Goal: Task Accomplishment & Management: Complete application form

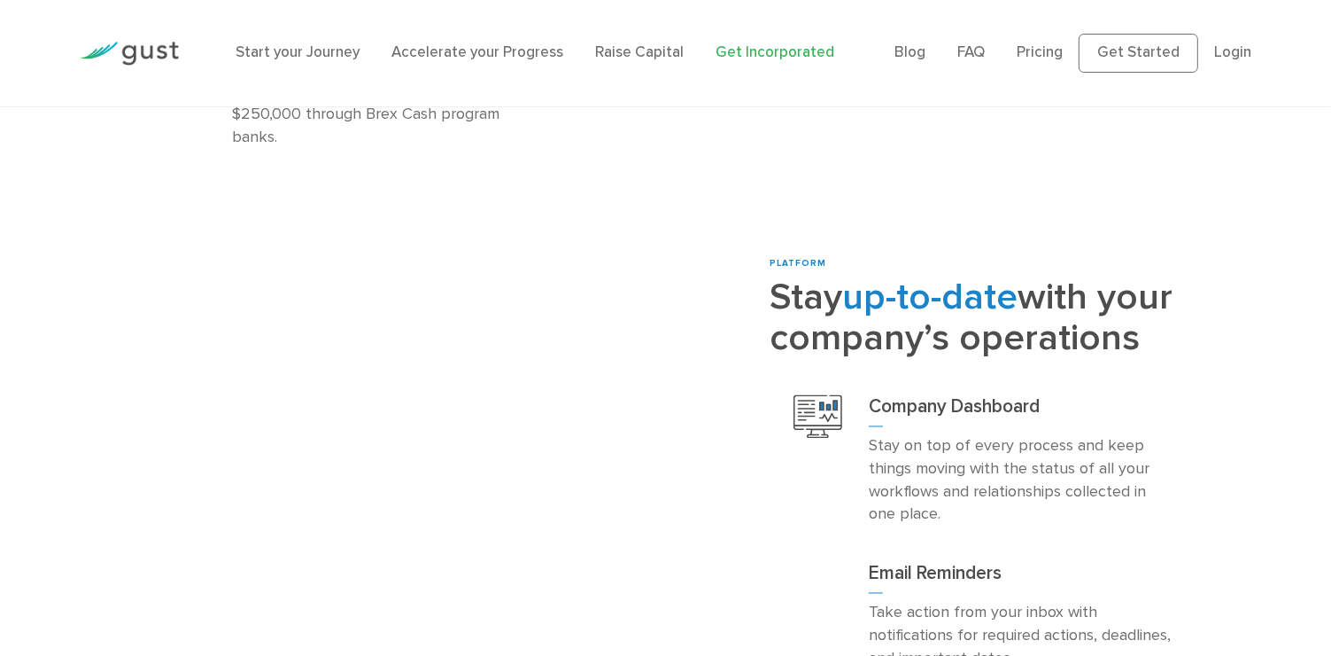
scroll to position [3203, 0]
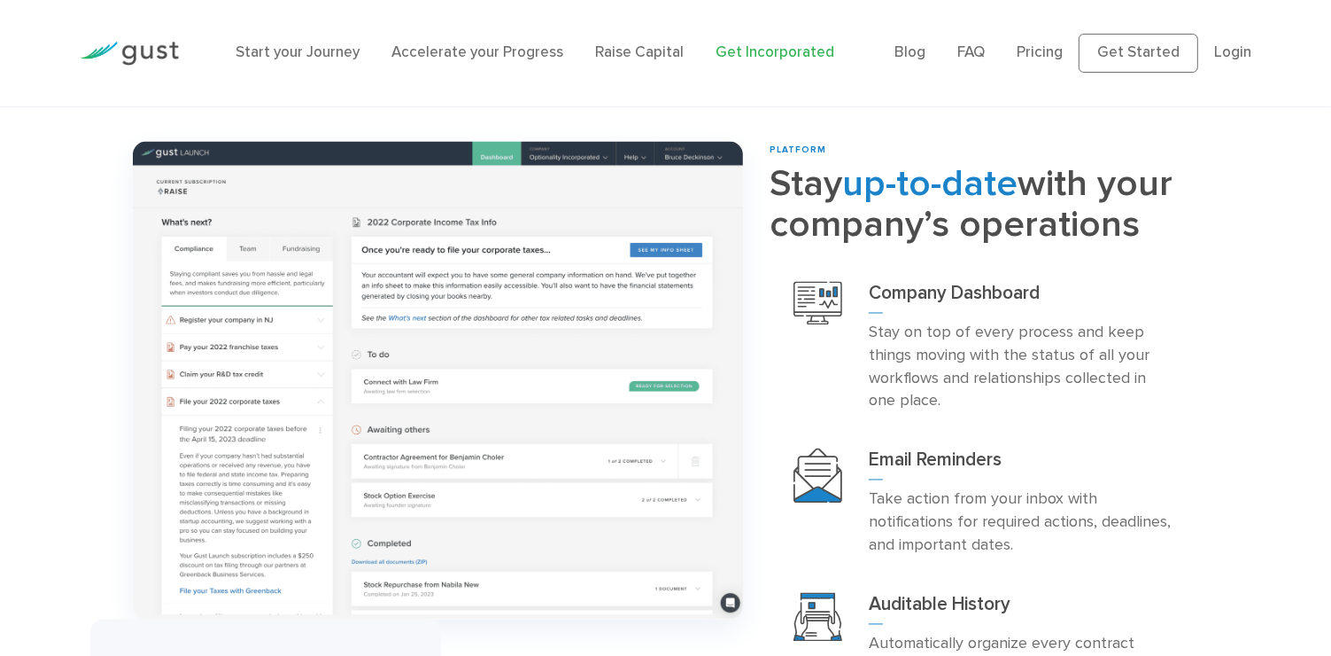
click at [680, 605] on div "Trying to start your company, but overwhelmed with back-office tasks? Let Us He…" at bounding box center [438, 443] width 637 height 603
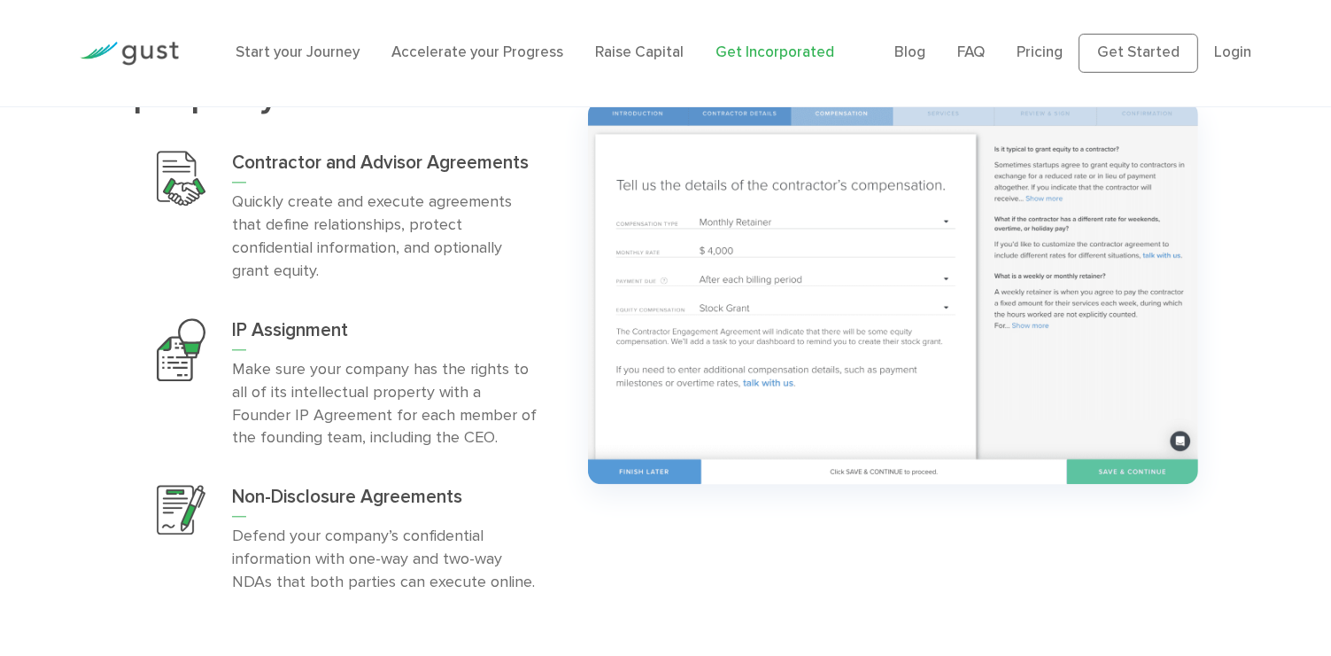
scroll to position [4283, 0]
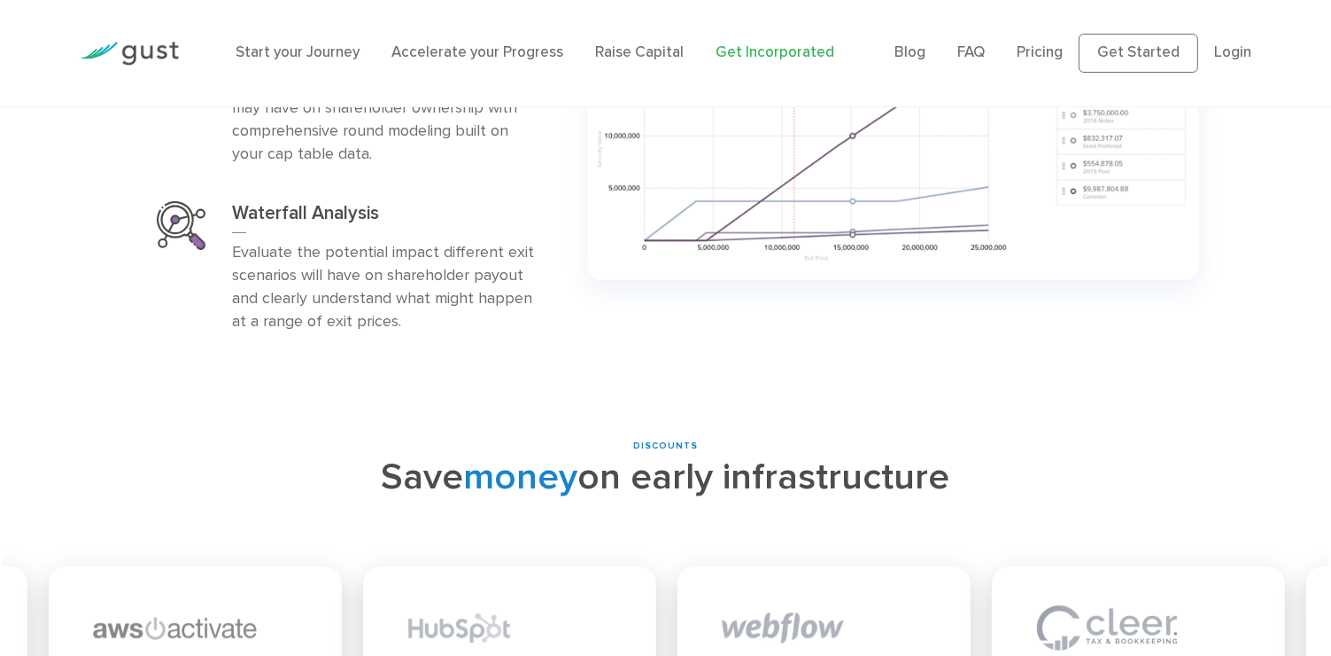
scroll to position [7154, 0]
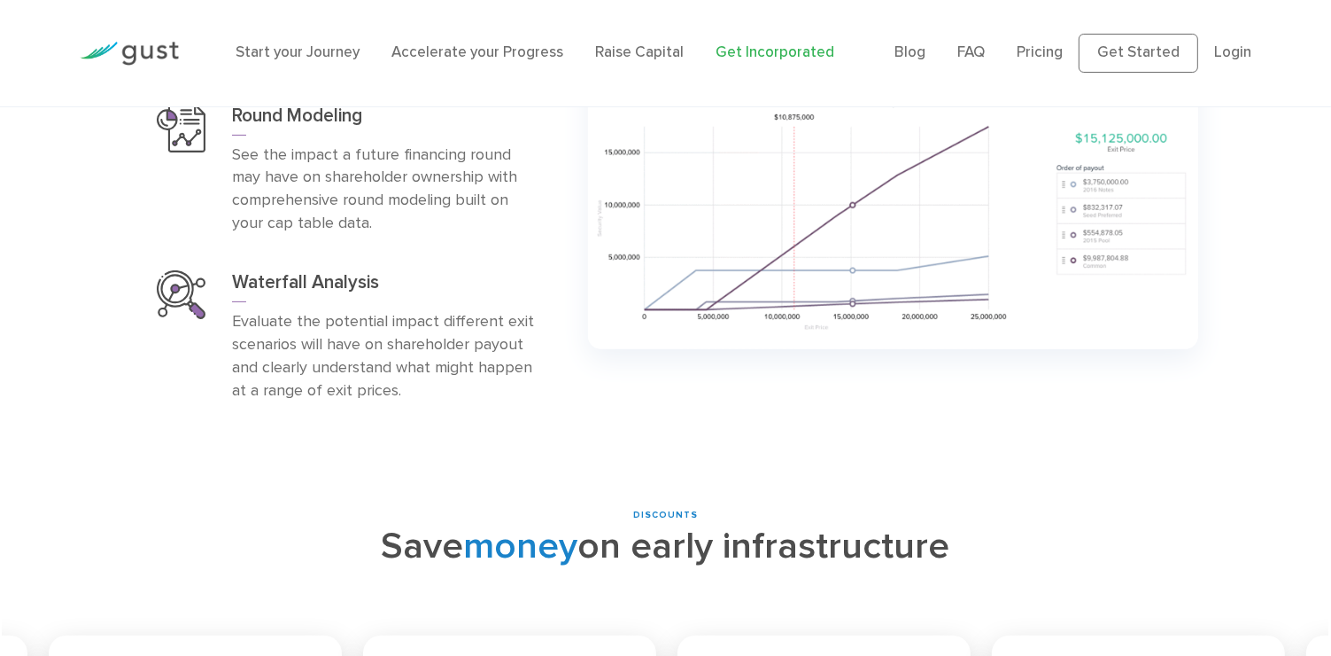
click at [159, 56] on img at bounding box center [129, 54] width 99 height 24
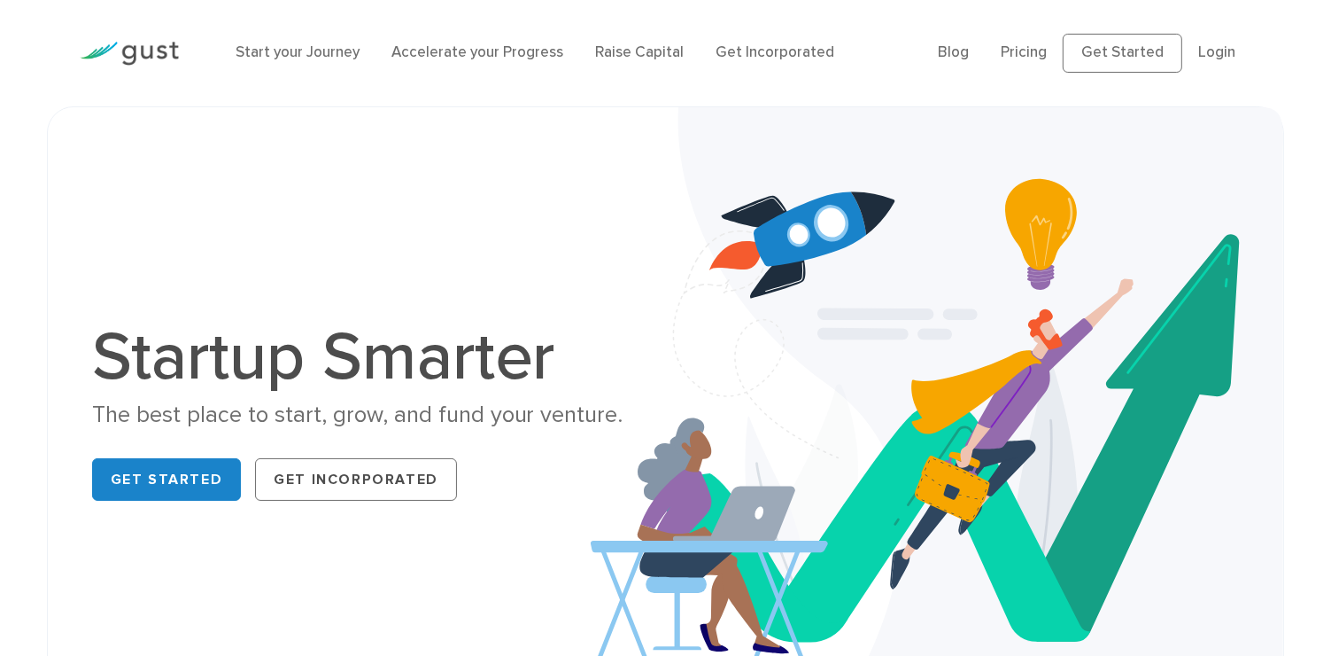
click at [1079, 478] on img at bounding box center [938, 415] width 694 height 617
click at [304, 58] on link "Start your Journey" at bounding box center [298, 52] width 124 height 18
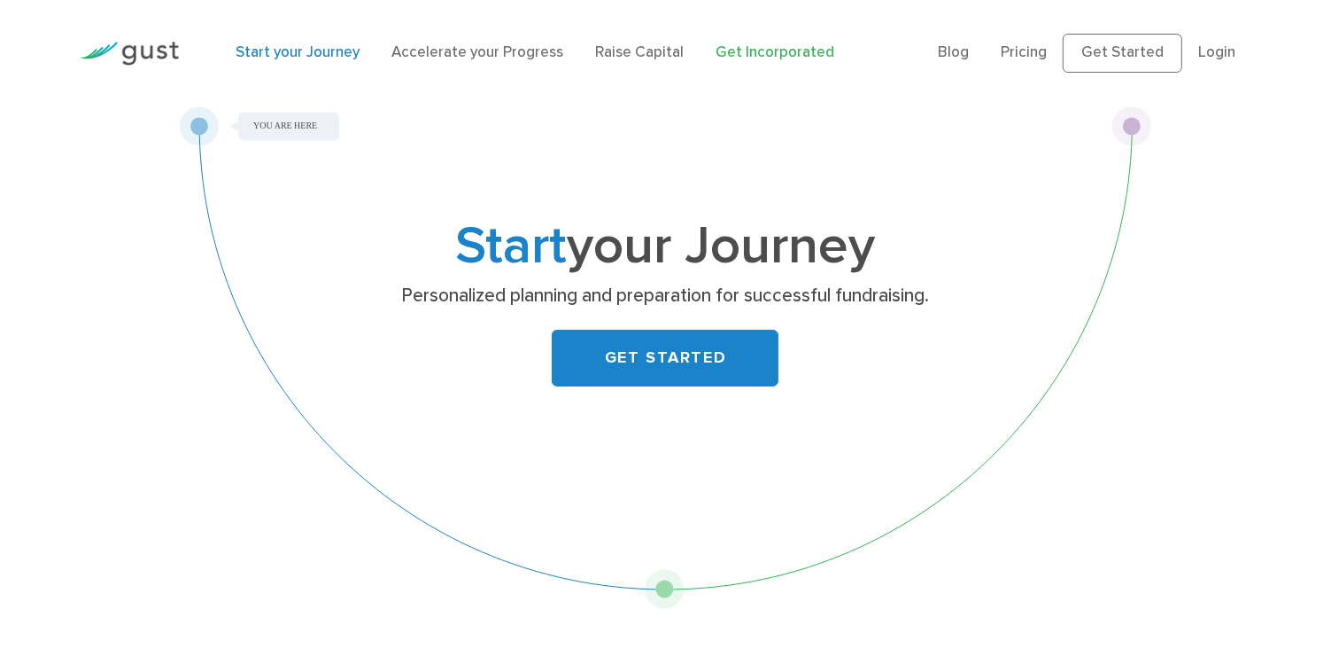
click at [733, 57] on link "Get Incorporated" at bounding box center [775, 52] width 119 height 18
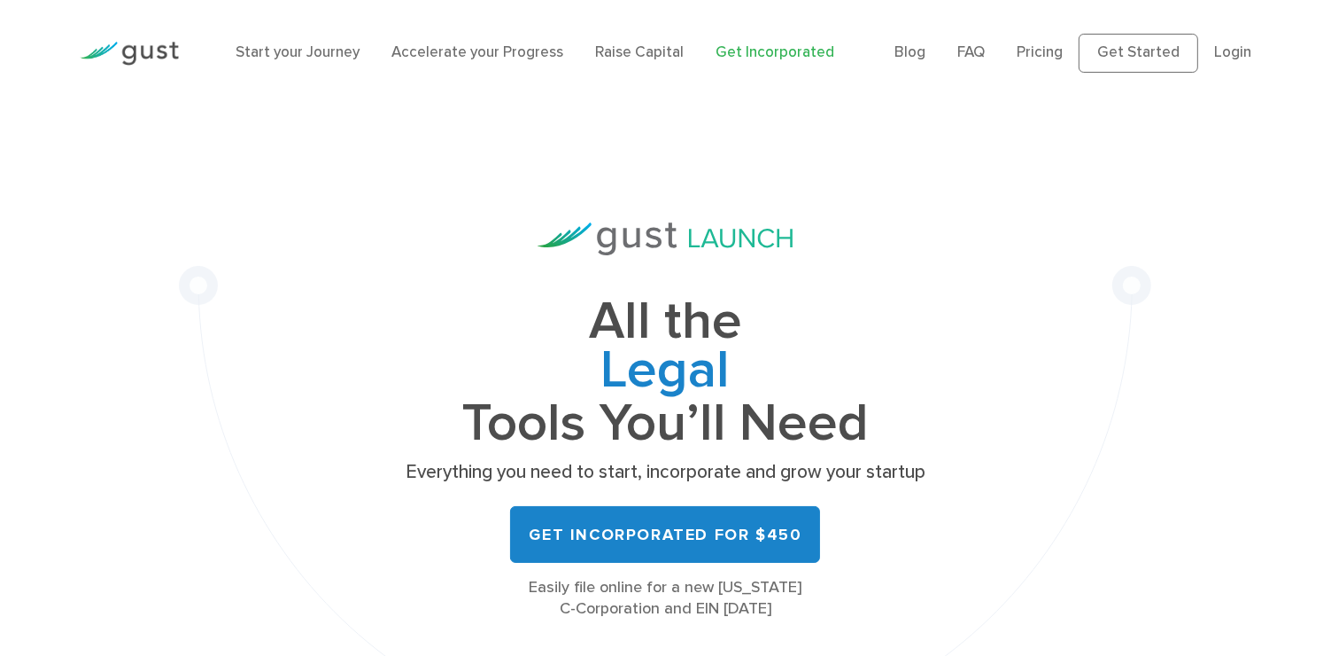
click at [427, 440] on h1 "All the Legal Cap Table Fundraising Governance Tools You’ll Need" at bounding box center [666, 373] width 532 height 150
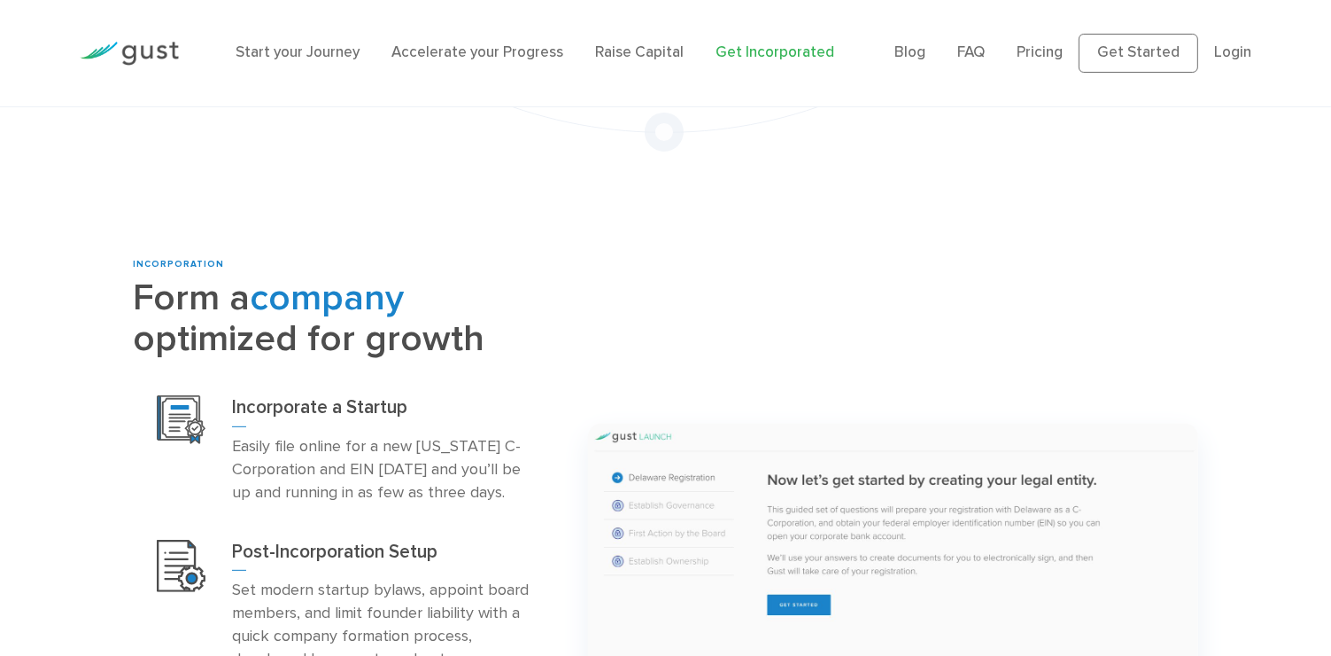
scroll to position [622, 0]
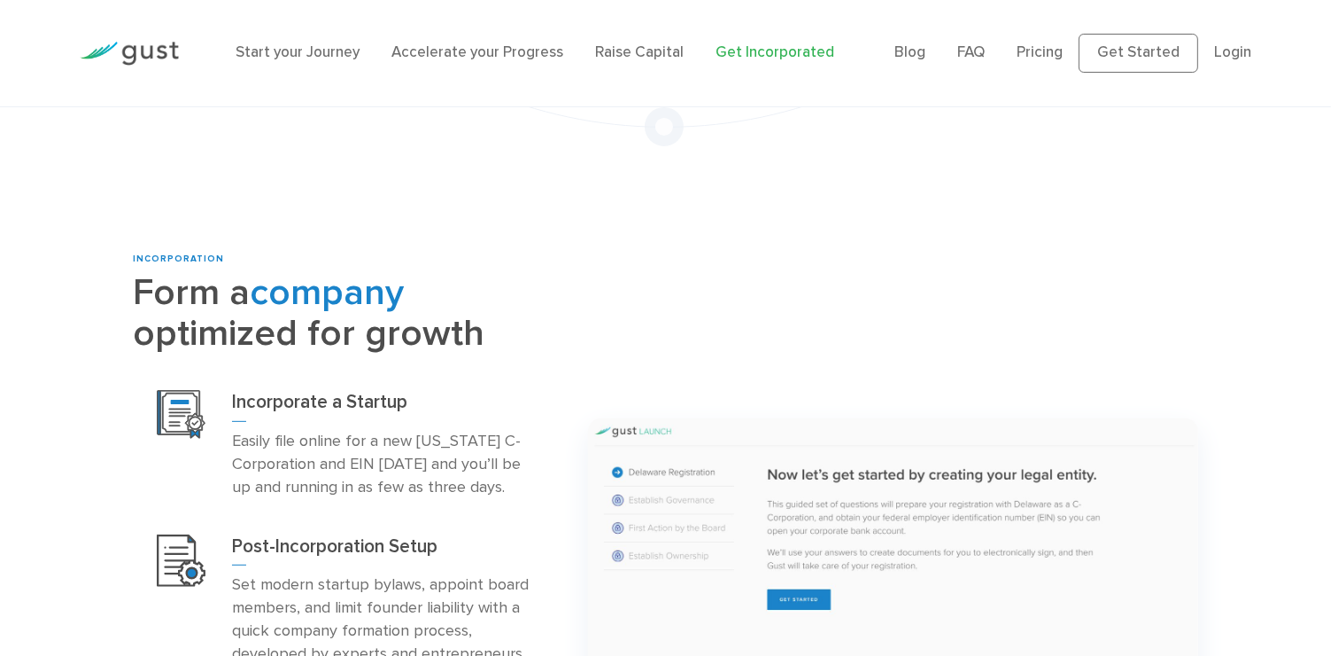
click at [594, 573] on img at bounding box center [893, 611] width 610 height 386
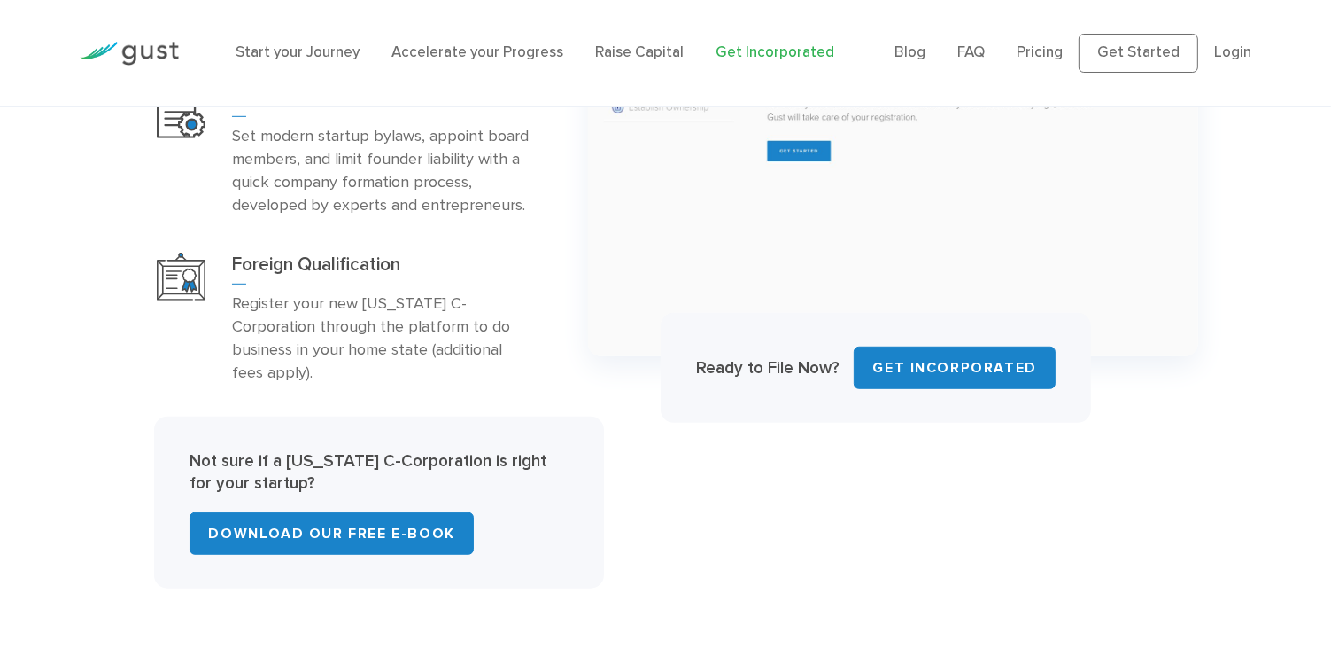
scroll to position [1070, 0]
click at [952, 346] on link "Get INCORPORATED" at bounding box center [955, 367] width 202 height 43
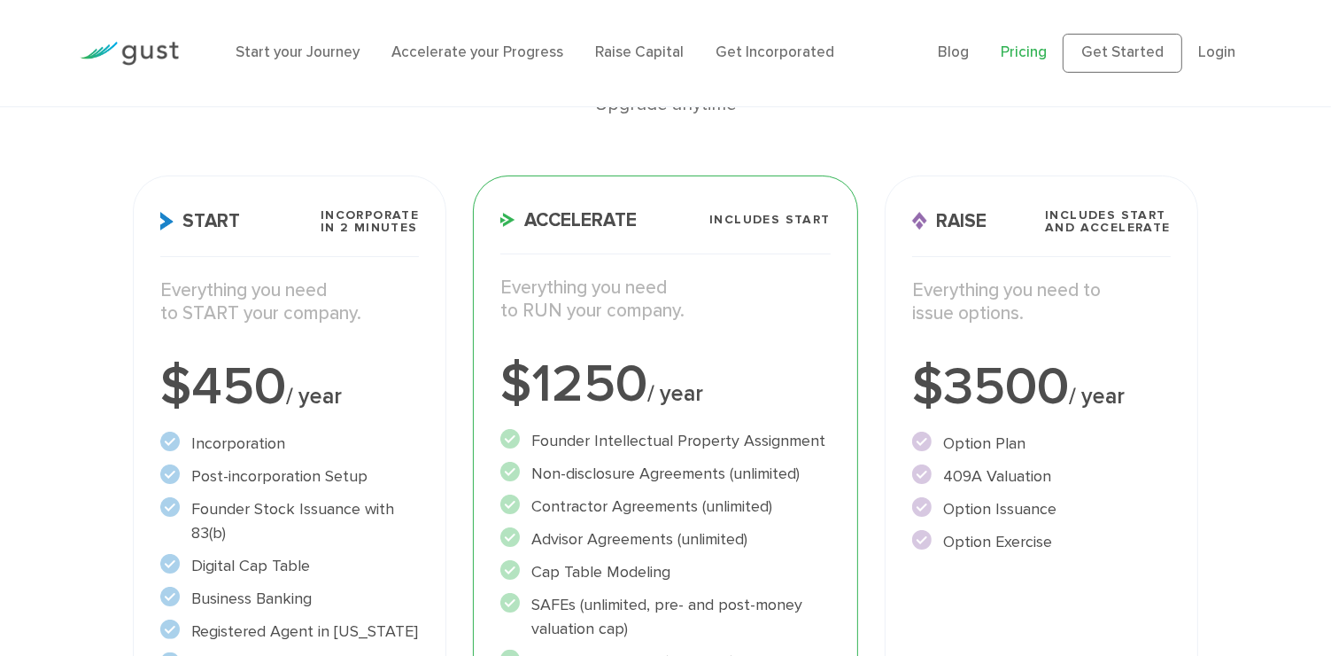
scroll to position [234, 0]
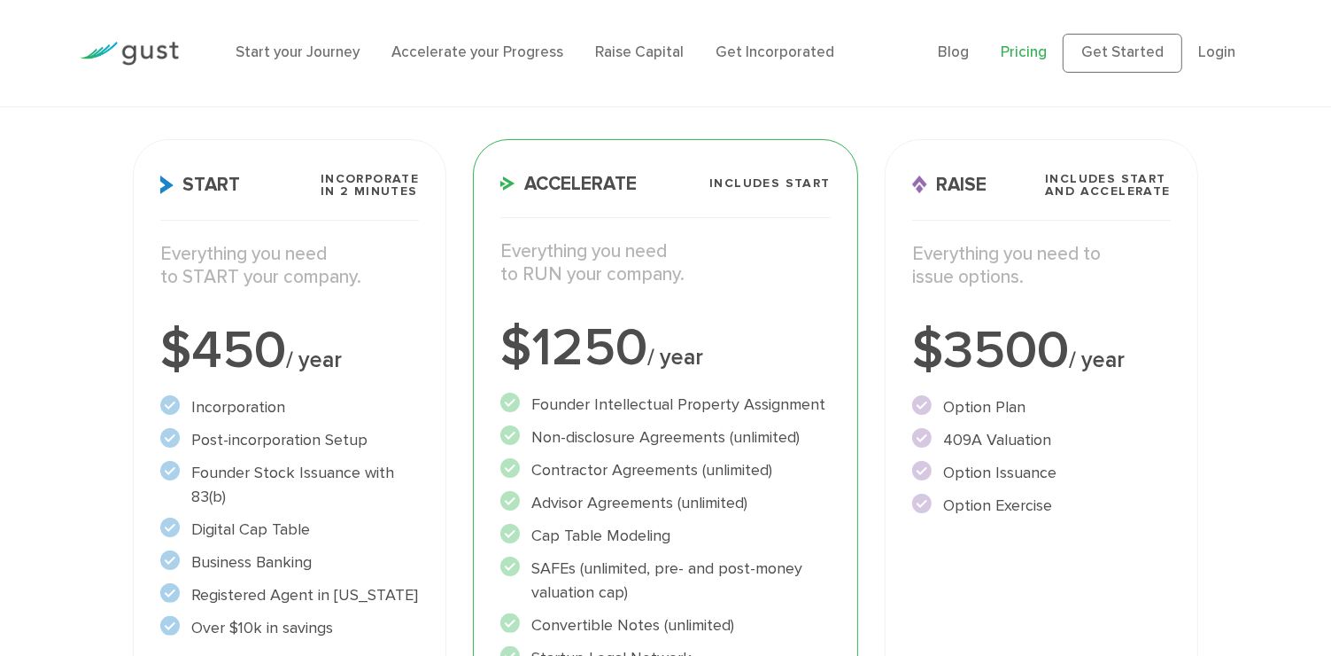
click at [303, 400] on li "Incorporation" at bounding box center [289, 407] width 259 height 24
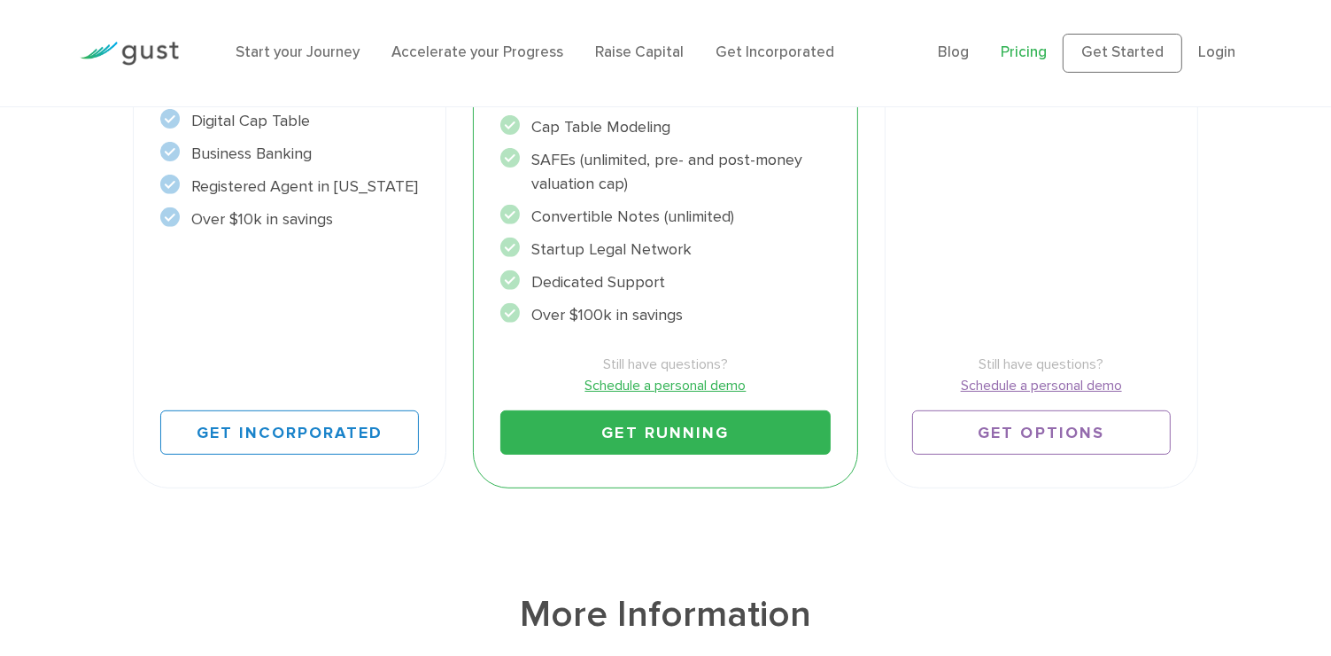
scroll to position [639, 0]
